Goal: Task Accomplishment & Management: Use online tool/utility

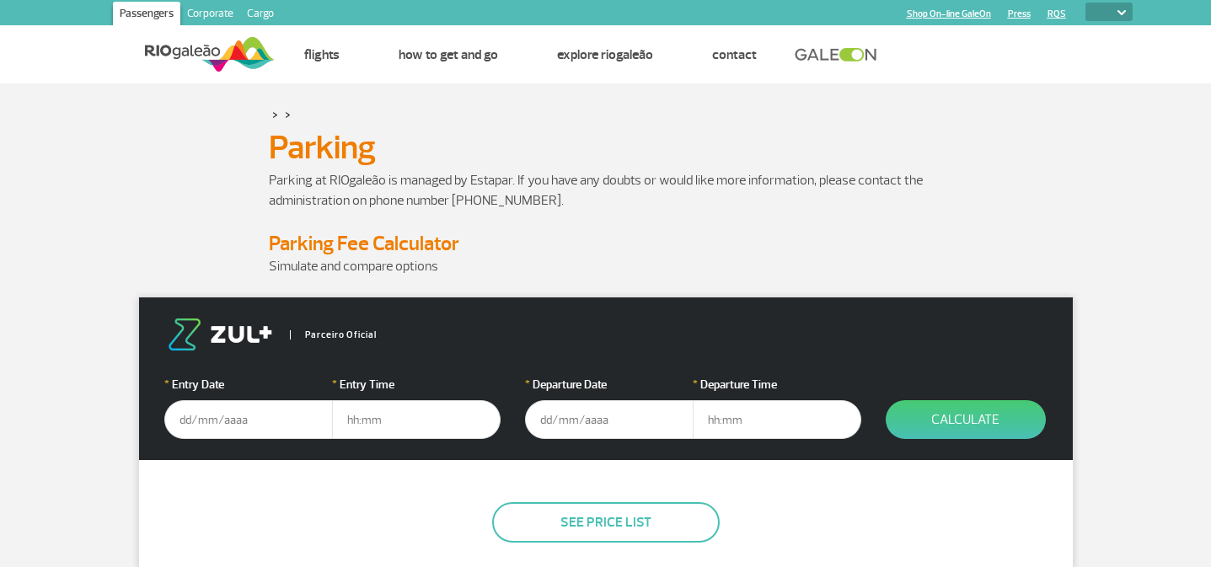
select select
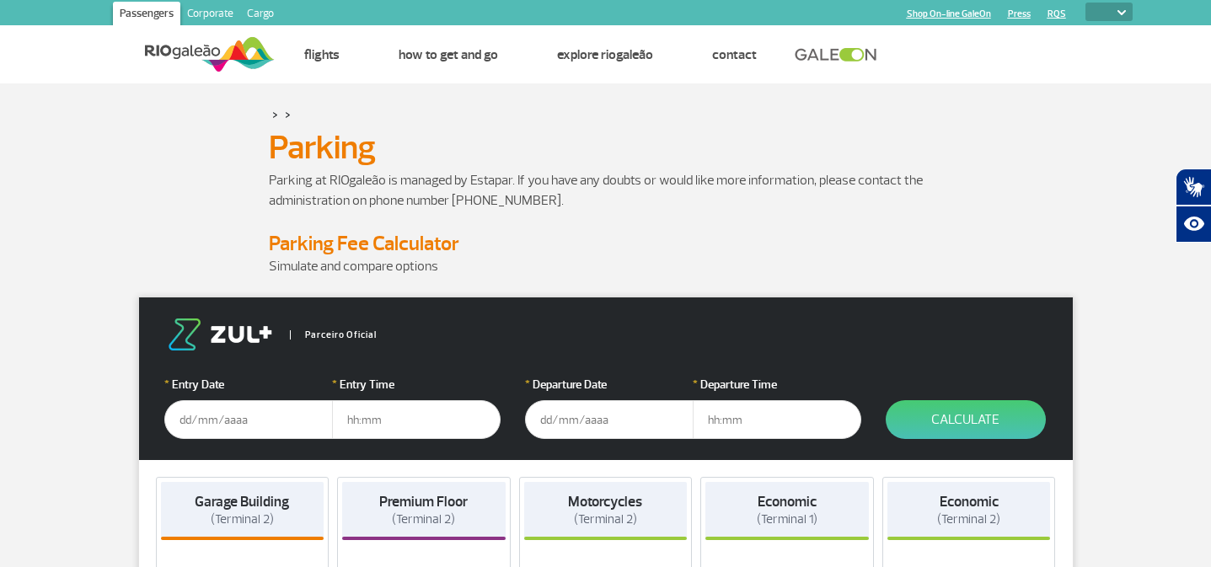
click at [196, 420] on input "text" at bounding box center [248, 419] width 169 height 39
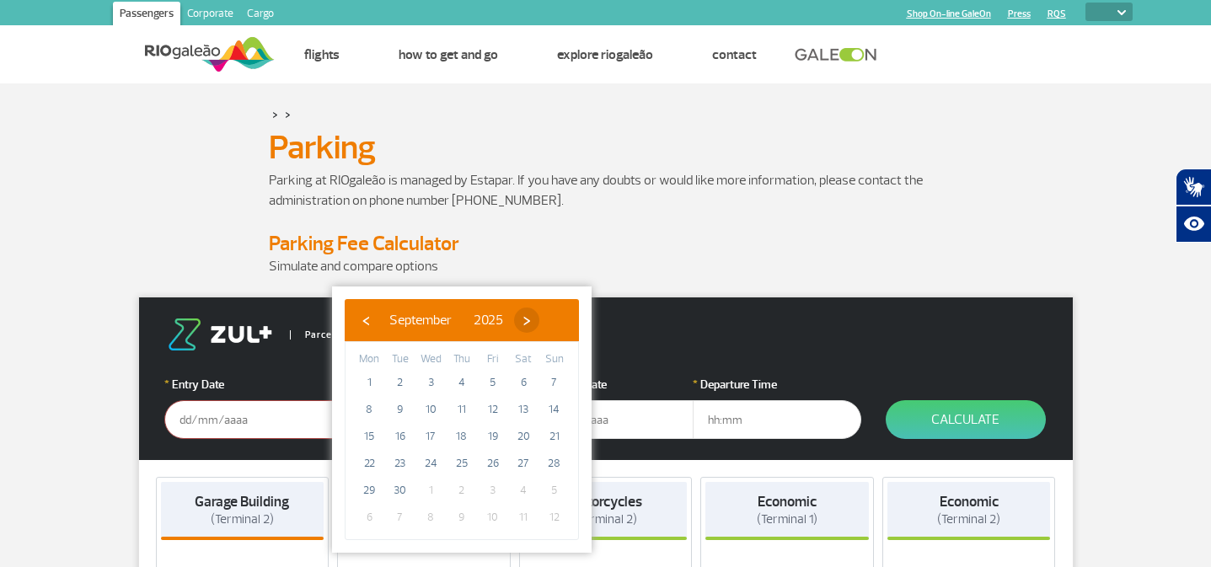
click at [539, 321] on span "›" at bounding box center [526, 320] width 25 height 25
click at [525, 379] on span "4" at bounding box center [523, 382] width 27 height 27
type input "[DATE]"
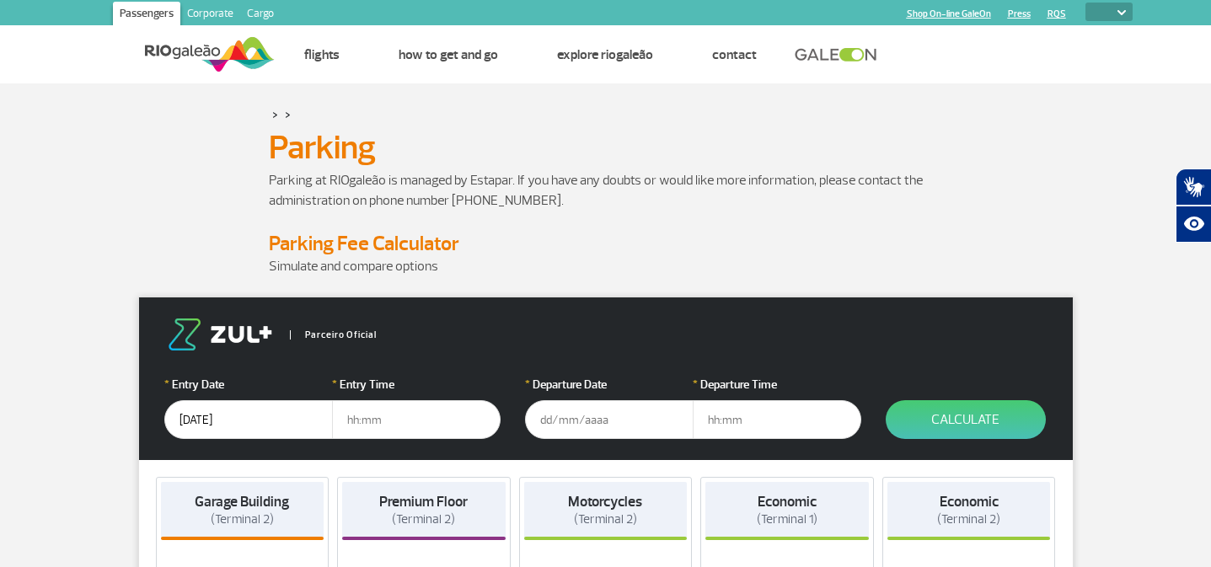
click at [346, 422] on input "text" at bounding box center [416, 419] width 169 height 39
type input "07:00"
click at [586, 411] on input "text" at bounding box center [609, 419] width 169 height 39
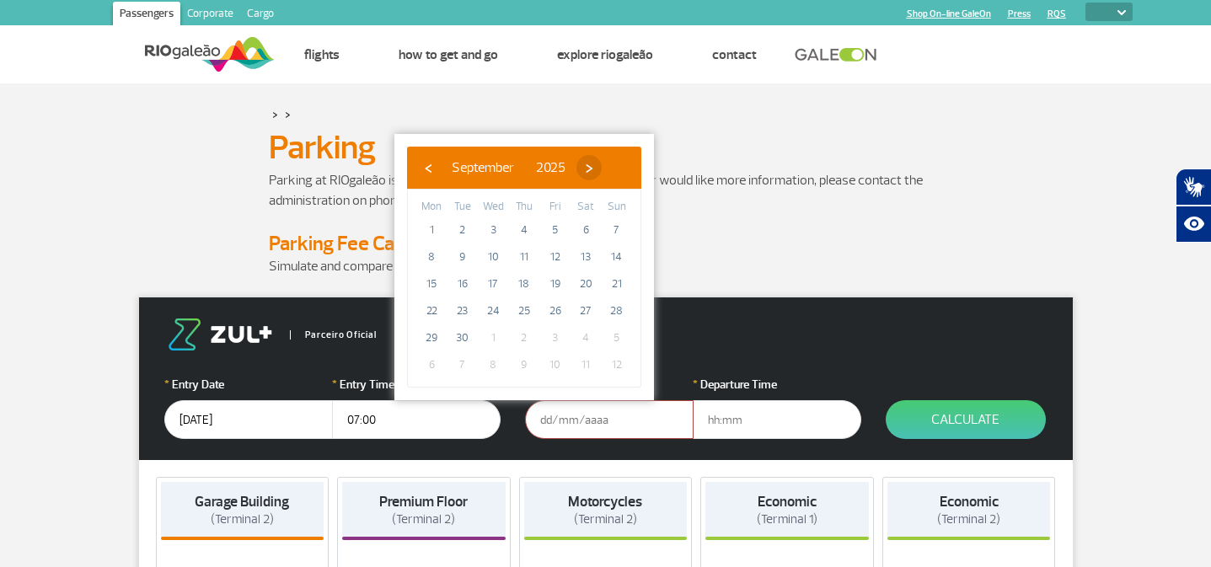
click at [602, 165] on span "›" at bounding box center [588, 167] width 25 height 25
click at [590, 256] on span "11" at bounding box center [585, 257] width 27 height 27
type input "[DATE]"
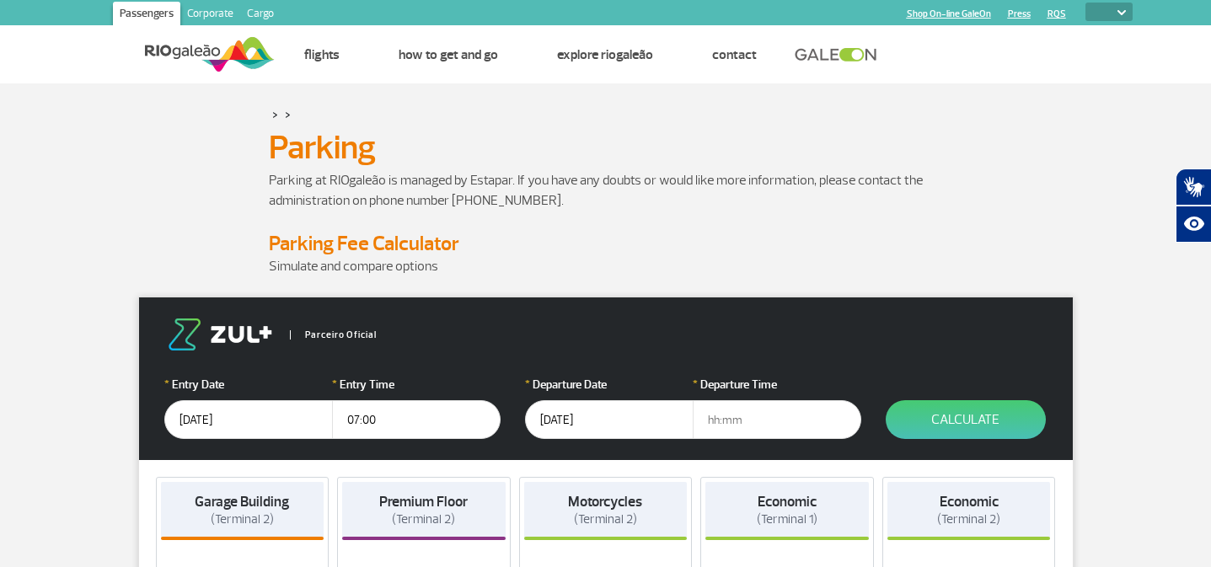
click at [704, 421] on input "text" at bounding box center [777, 419] width 169 height 39
type input "21:00"
click at [962, 416] on button "Calculate" at bounding box center [966, 419] width 160 height 39
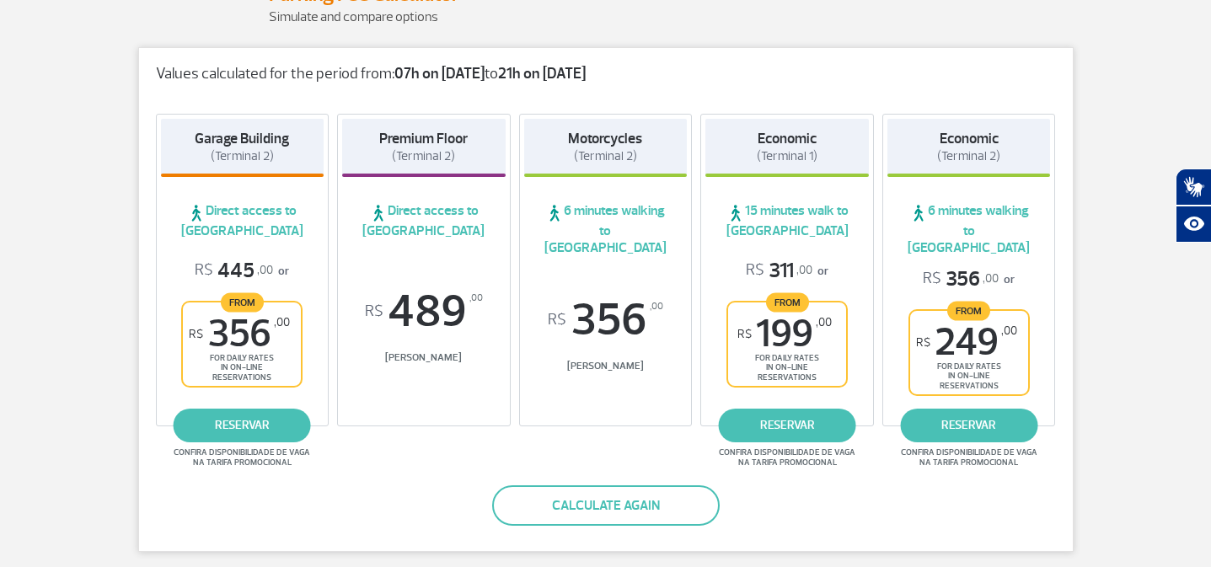
scroll to position [240, 0]
